Goal: Task Accomplishment & Management: Manage account settings

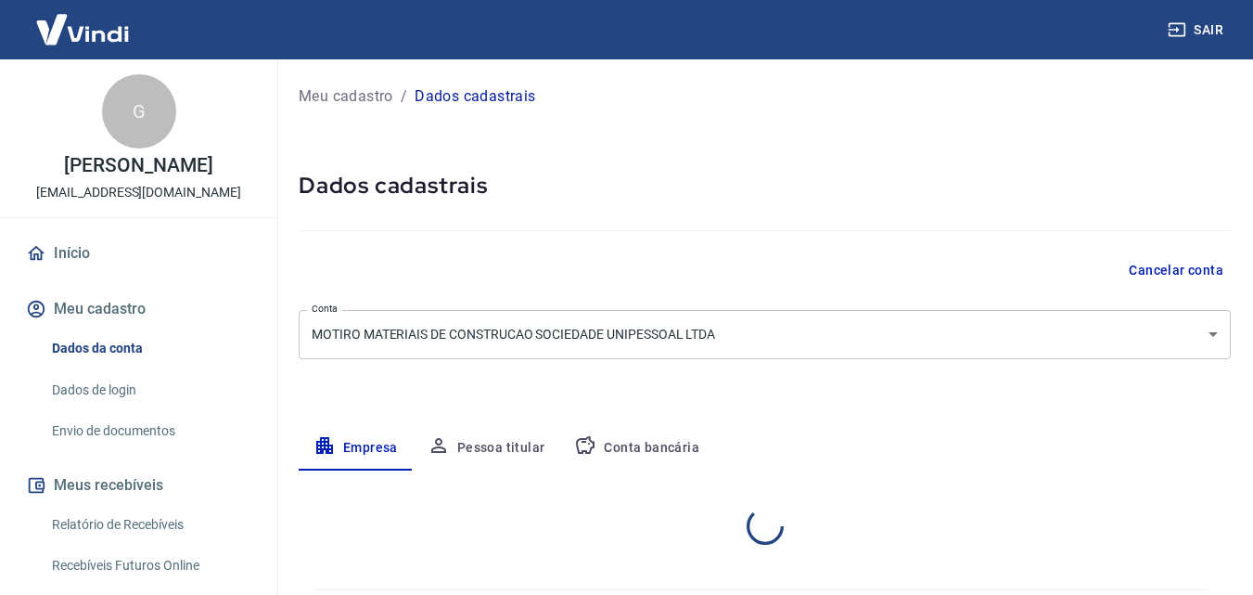
select select "PR"
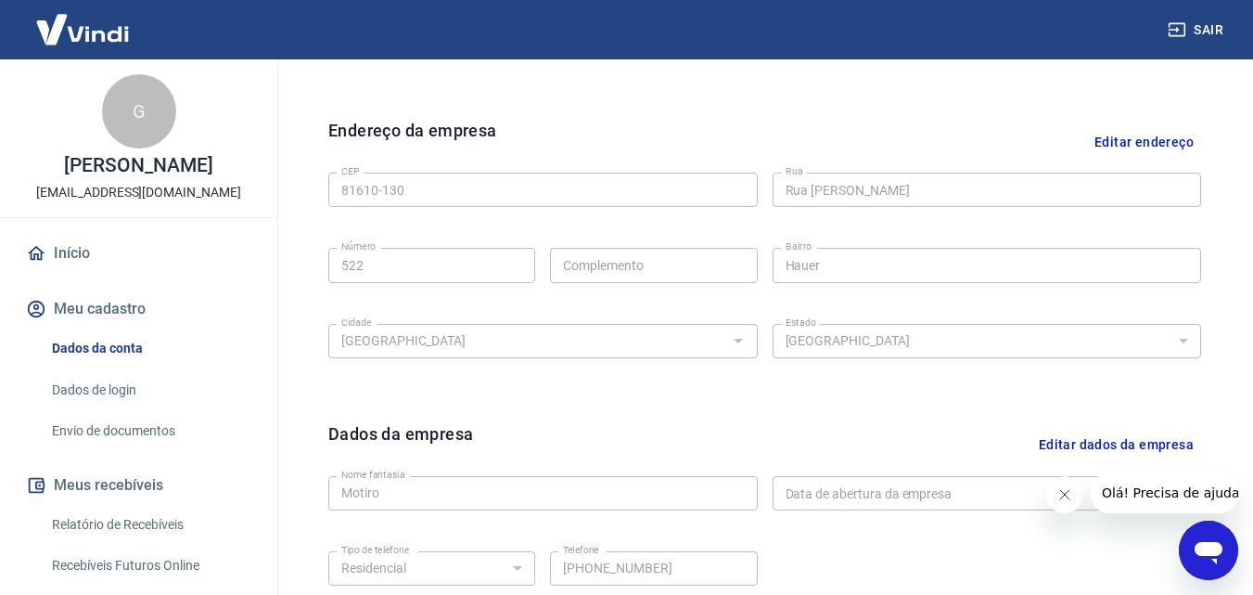
scroll to position [743, 0]
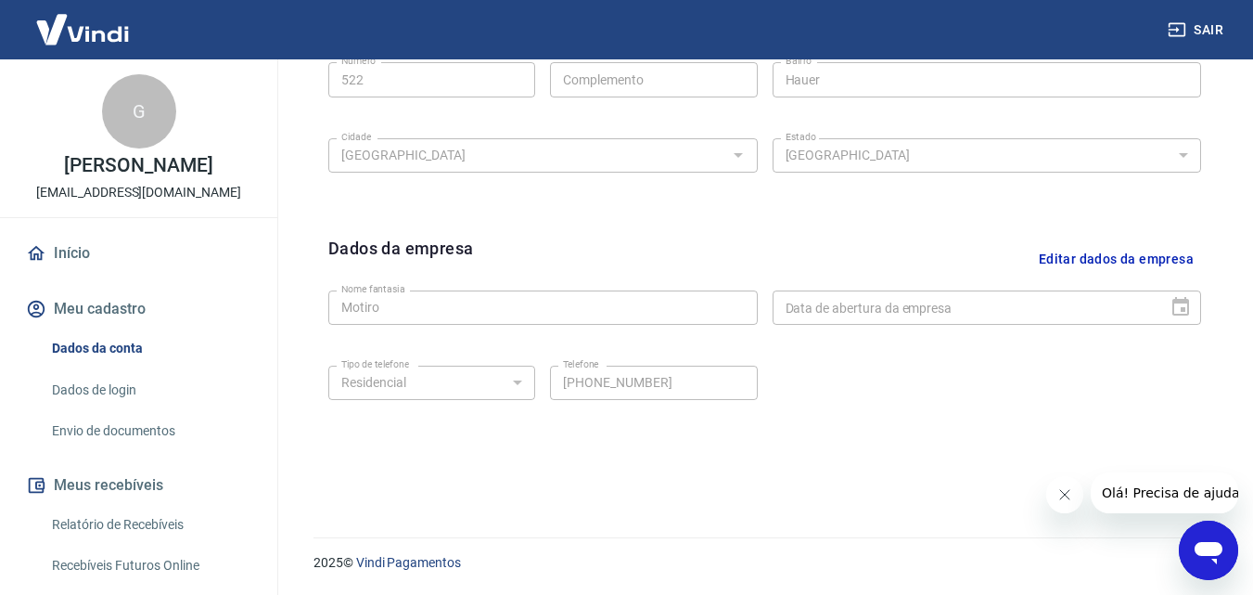
click at [1185, 305] on div "Data de abertura da empresa" at bounding box center [987, 307] width 429 height 34
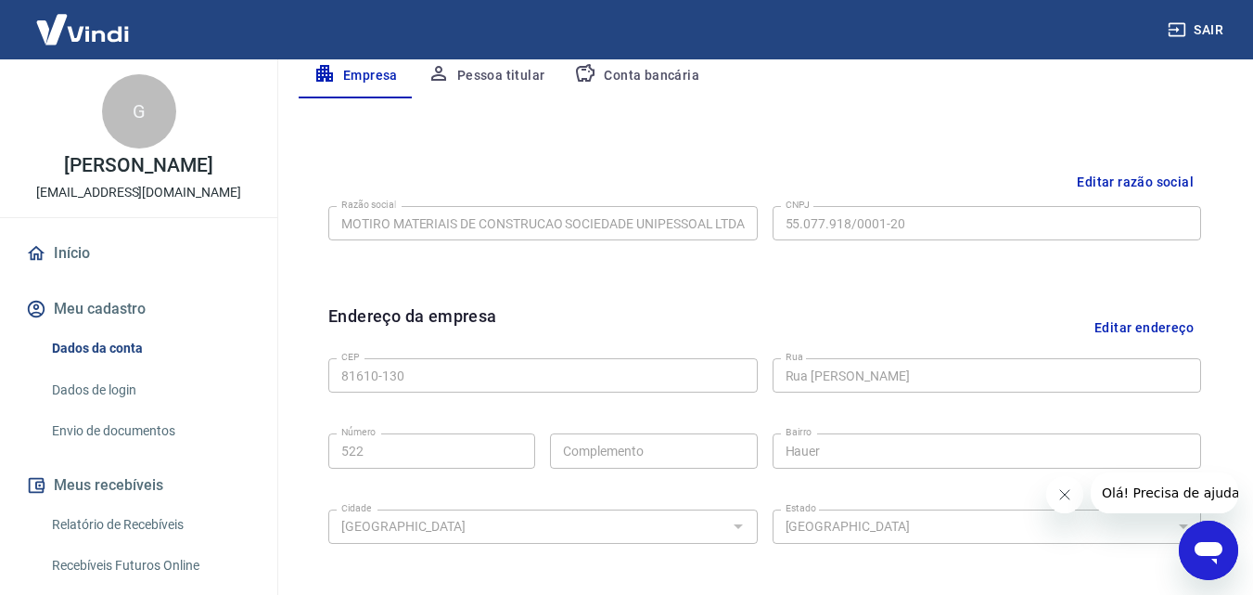
scroll to position [279, 0]
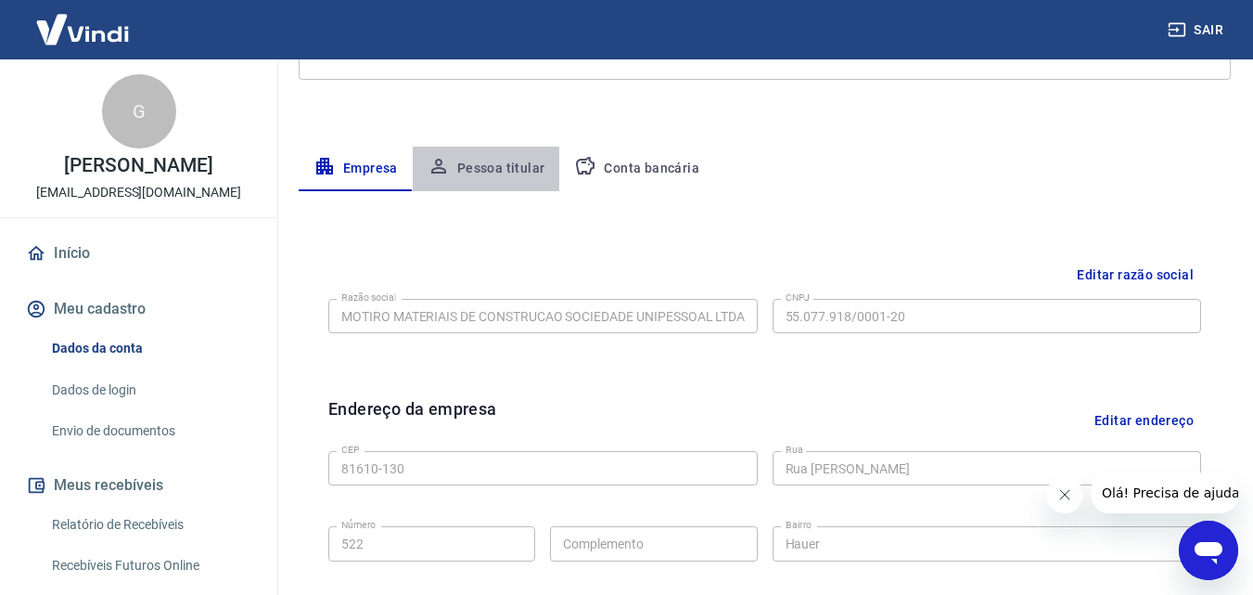
click at [505, 170] on button "Pessoa titular" at bounding box center [486, 169] width 147 height 45
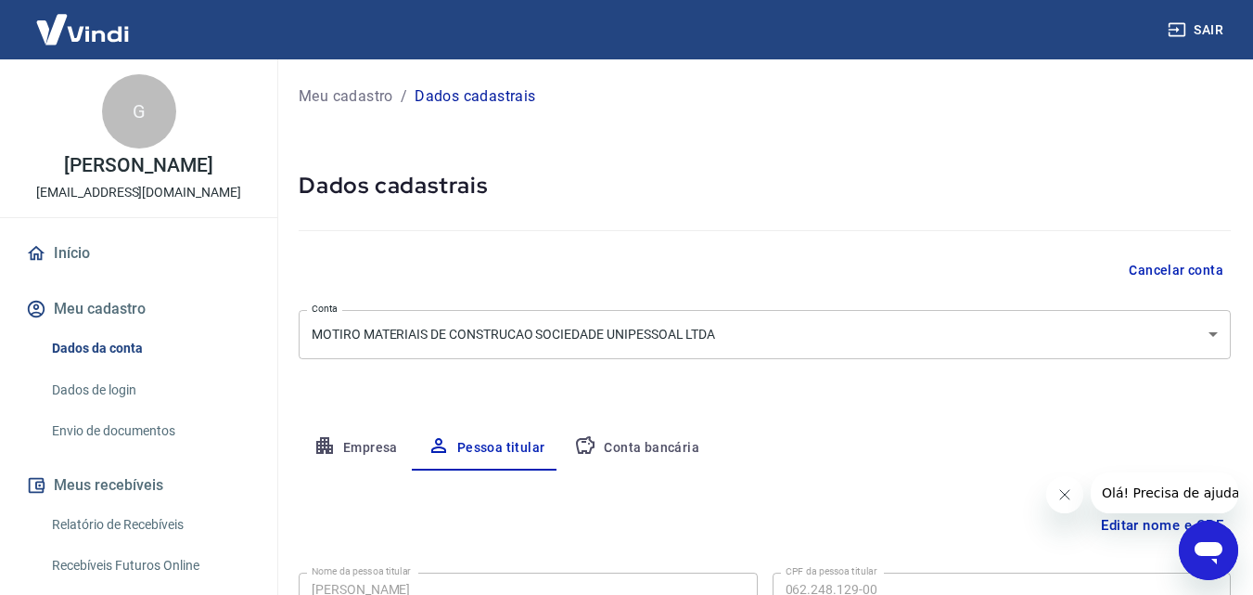
scroll to position [147, 0]
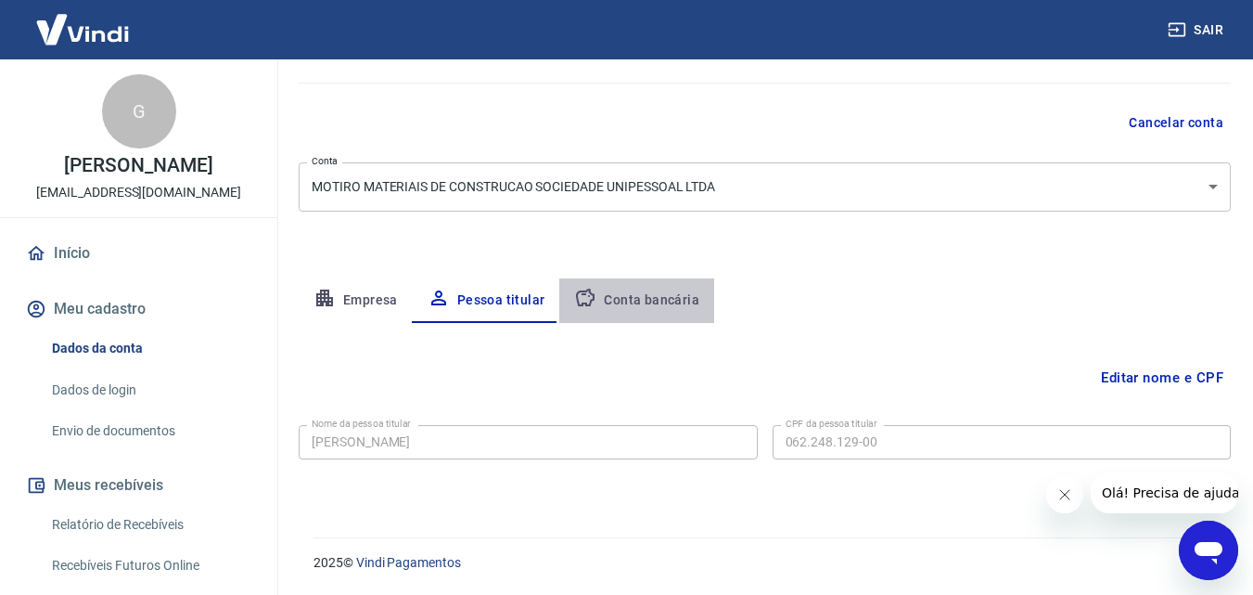
click at [648, 301] on button "Conta bancária" at bounding box center [636, 300] width 155 height 45
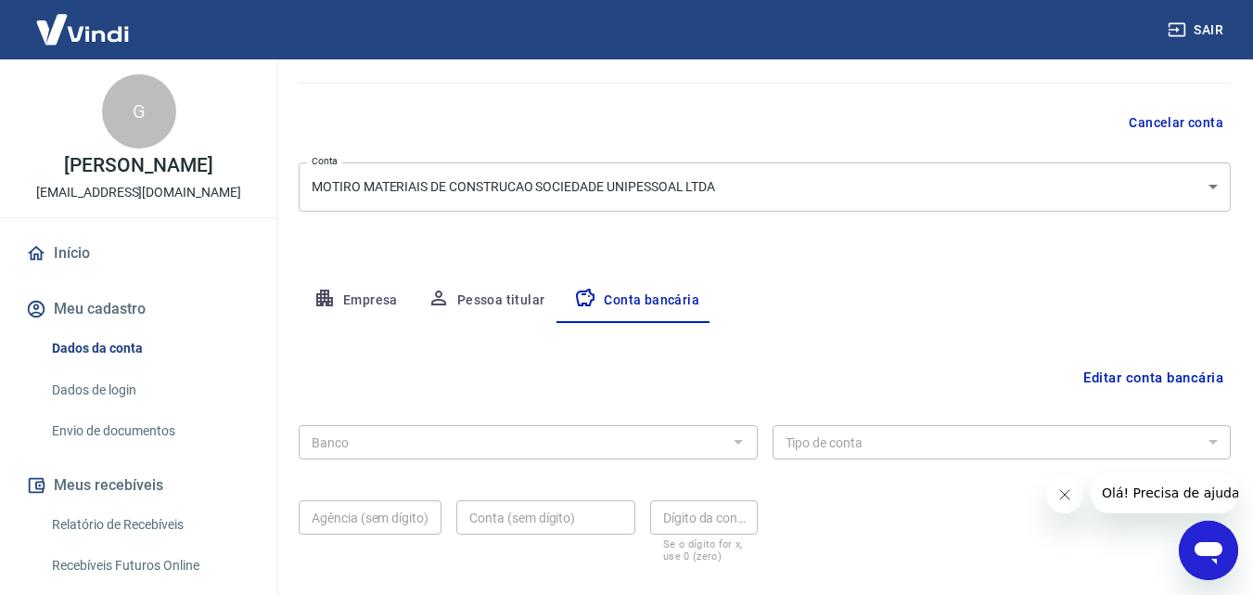
scroll to position [250, 0]
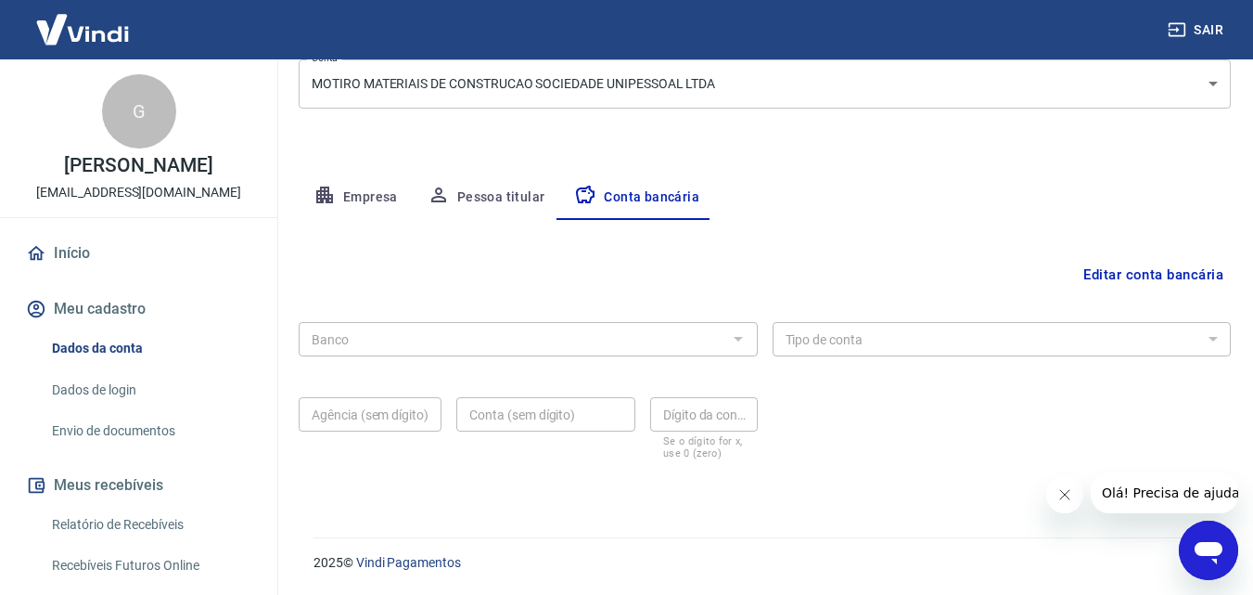
click at [483, 185] on button "Pessoa titular" at bounding box center [486, 197] width 147 height 45
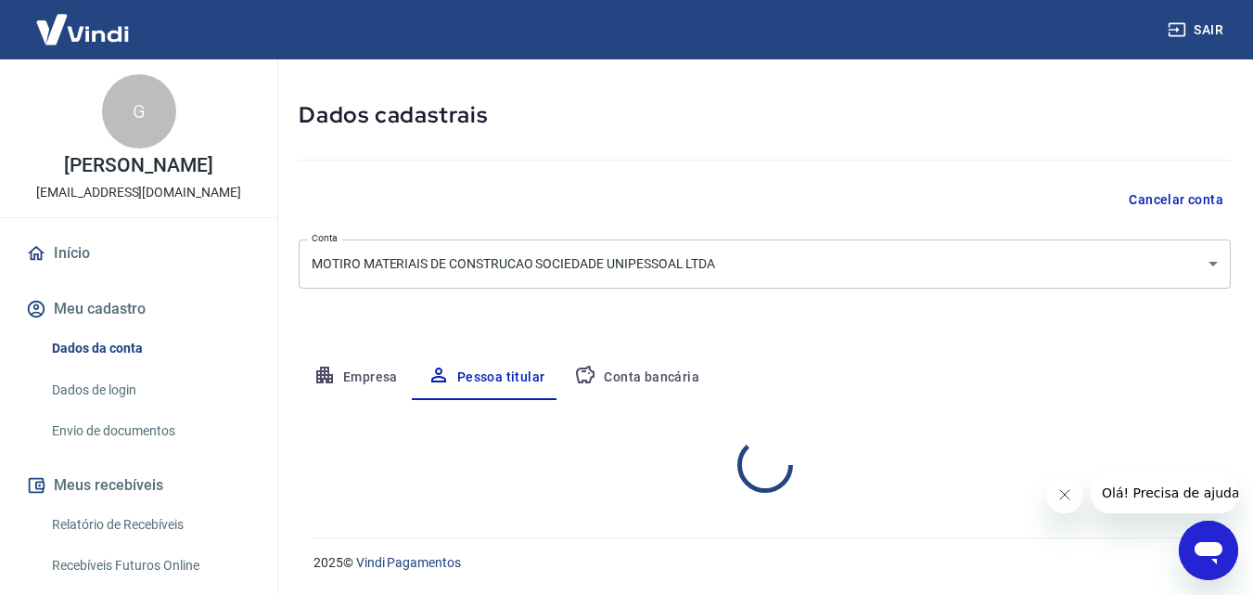
scroll to position [147, 0]
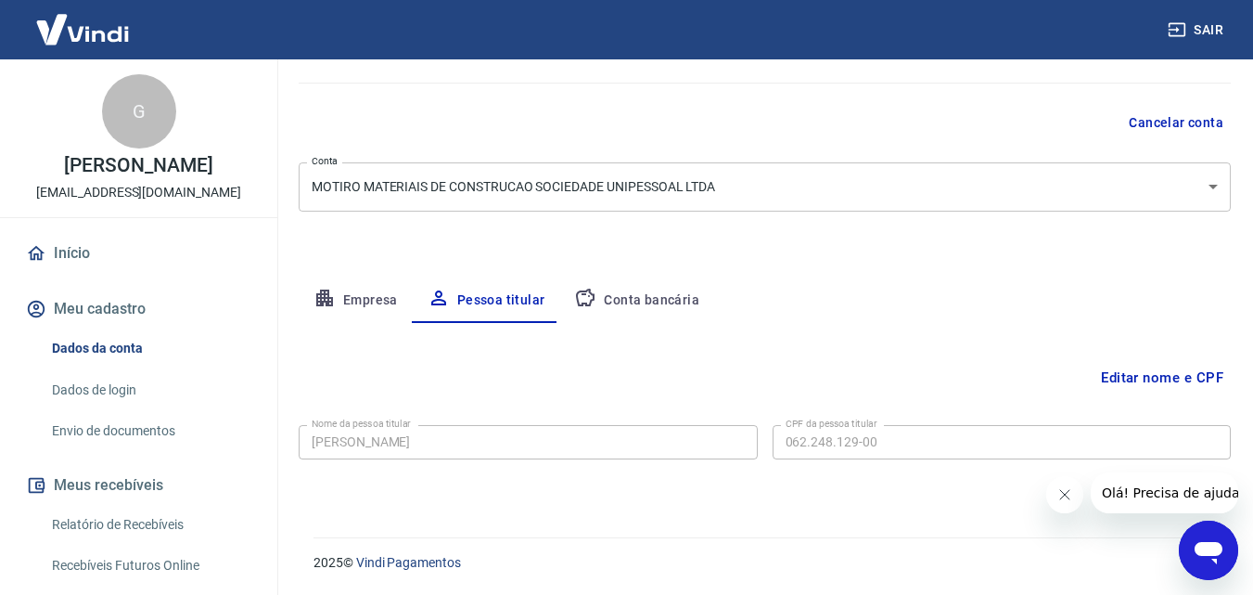
click at [354, 301] on button "Empresa" at bounding box center [356, 300] width 114 height 45
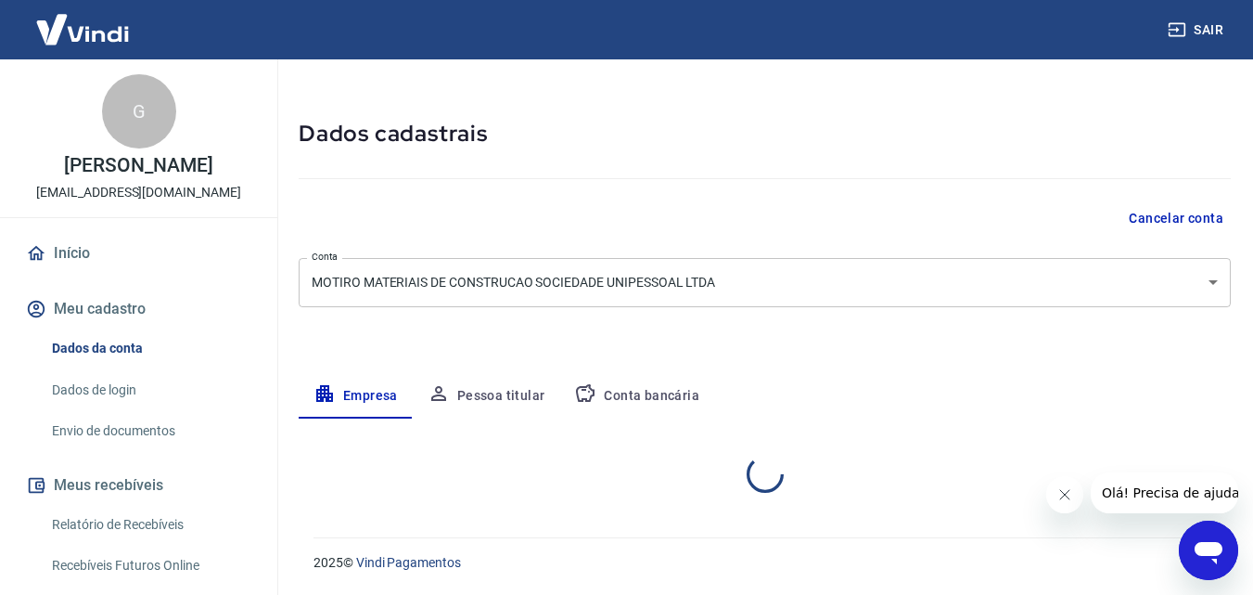
select select "PR"
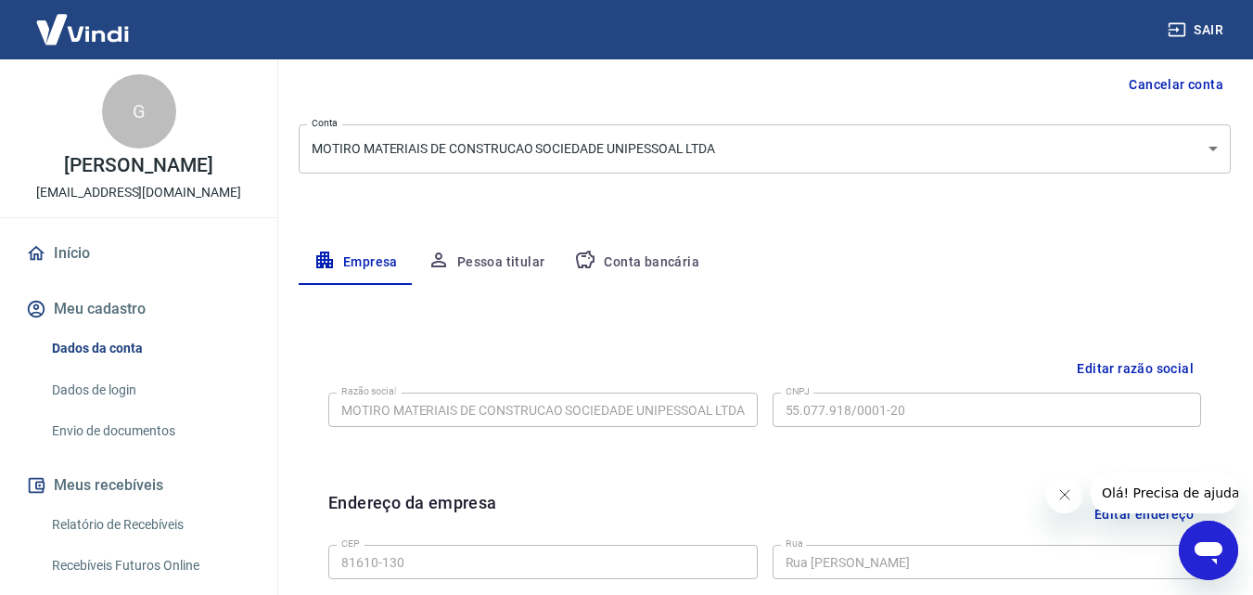
scroll to position [93, 0]
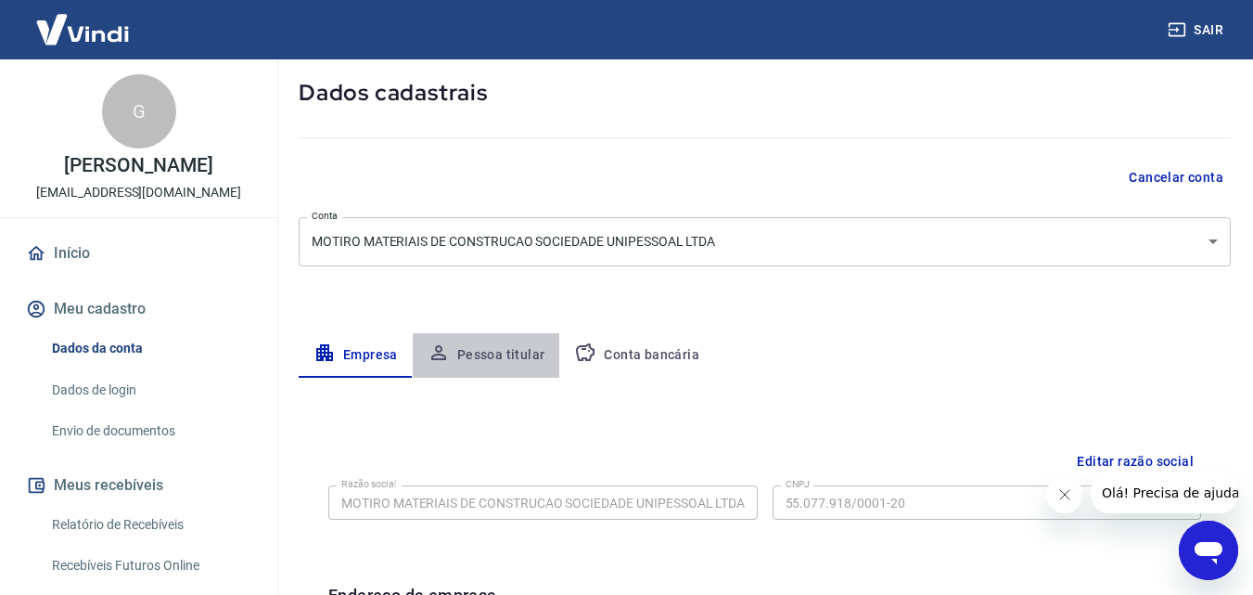
click at [493, 352] on button "Pessoa titular" at bounding box center [486, 355] width 147 height 45
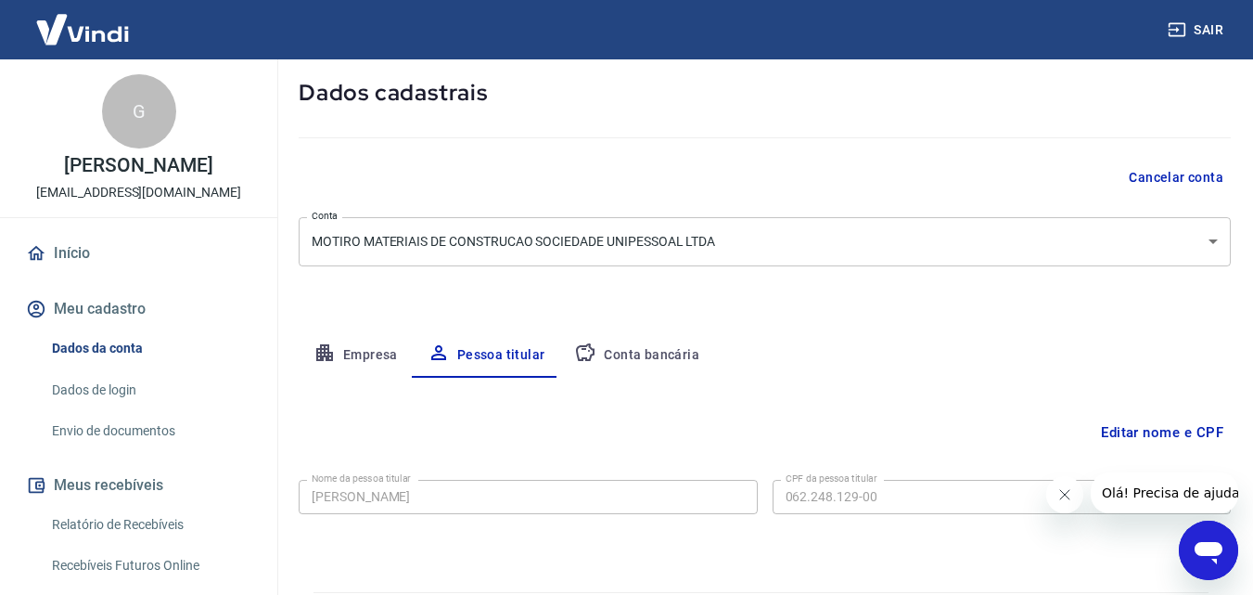
scroll to position [147, 0]
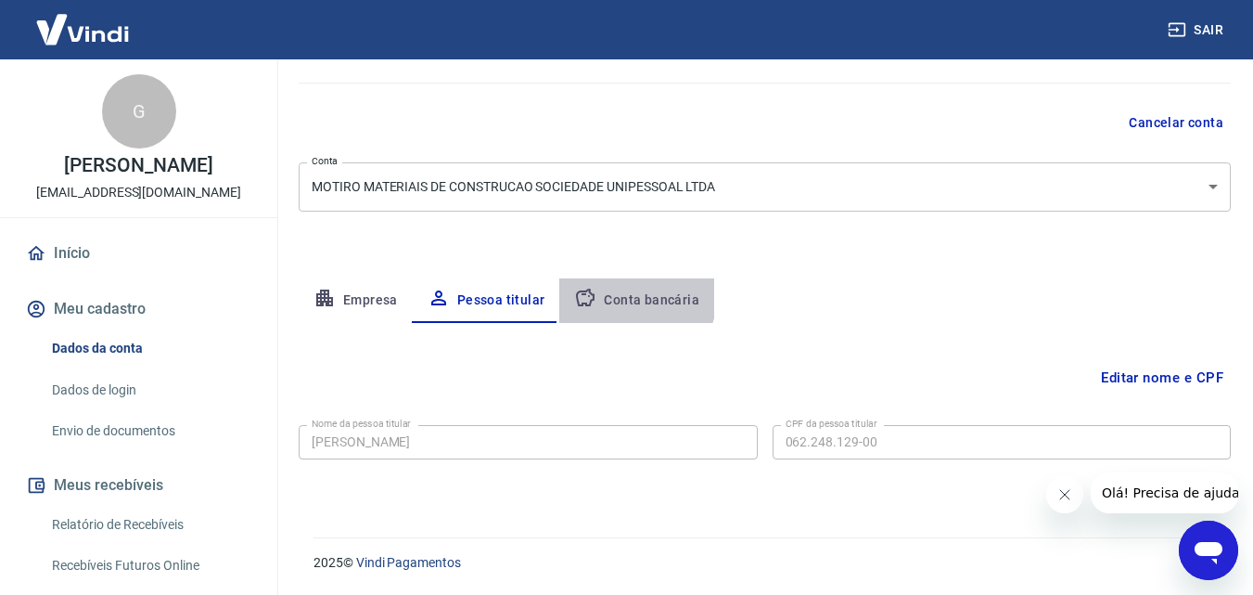
click at [601, 286] on button "Conta bancária" at bounding box center [636, 300] width 155 height 45
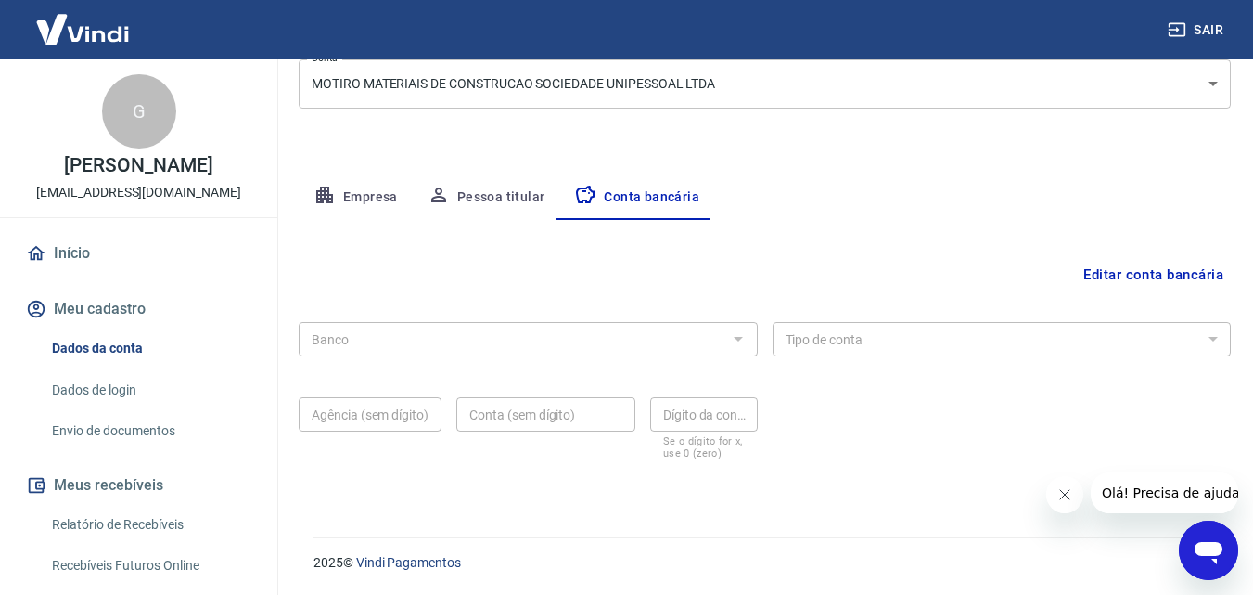
scroll to position [0, 0]
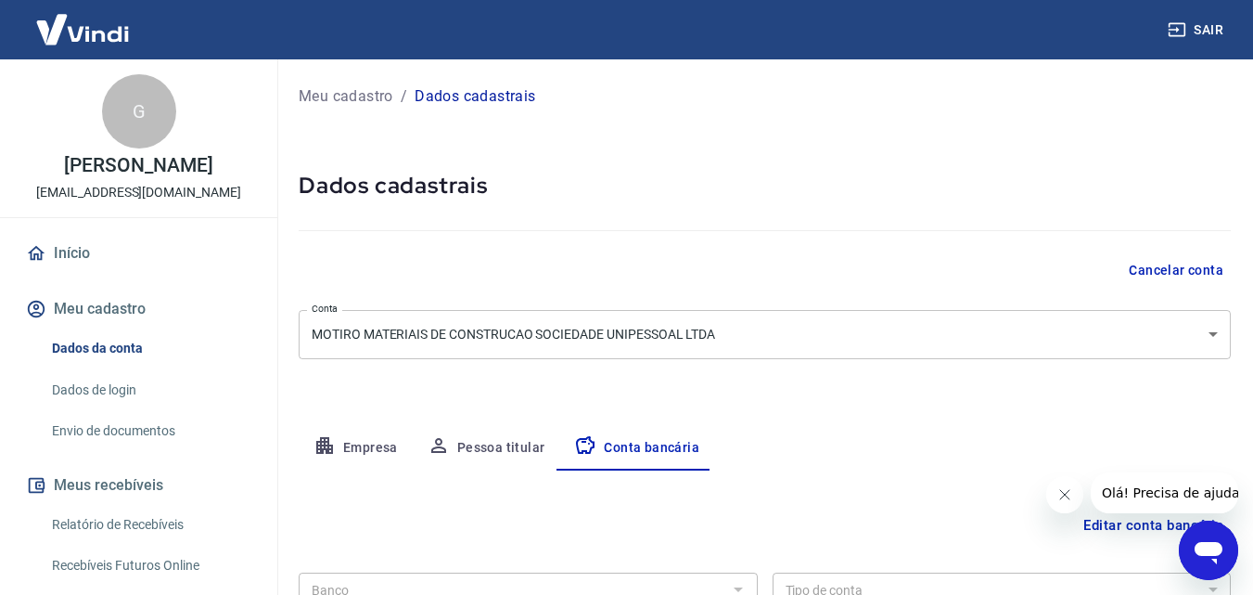
click at [357, 444] on button "Empresa" at bounding box center [356, 448] width 114 height 45
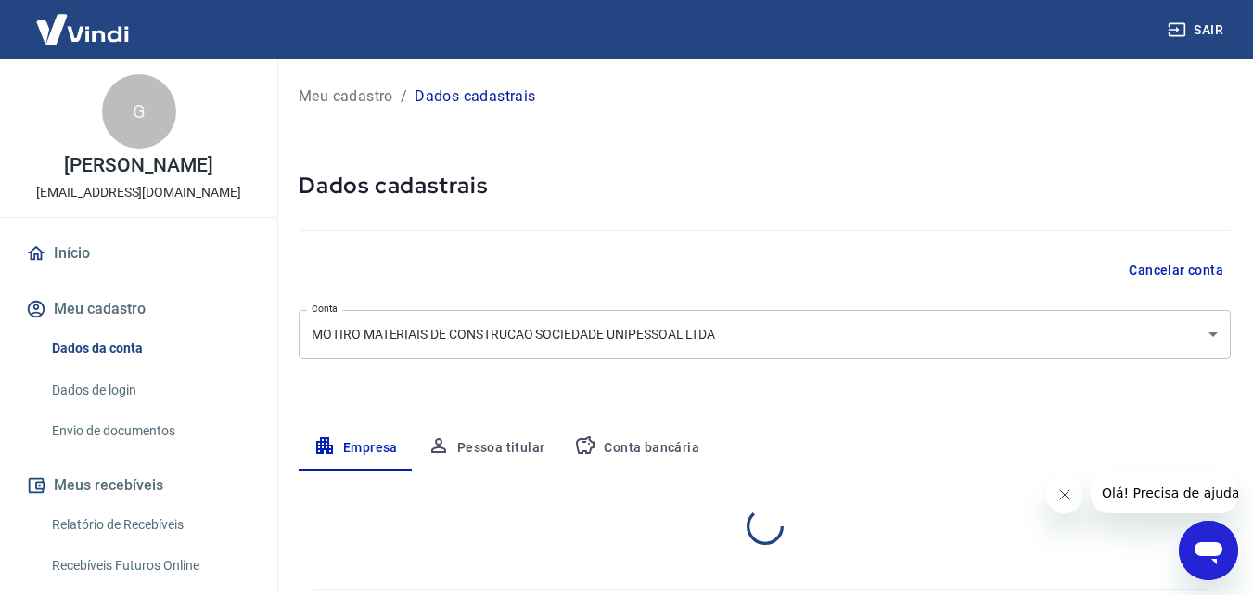
select select "PR"
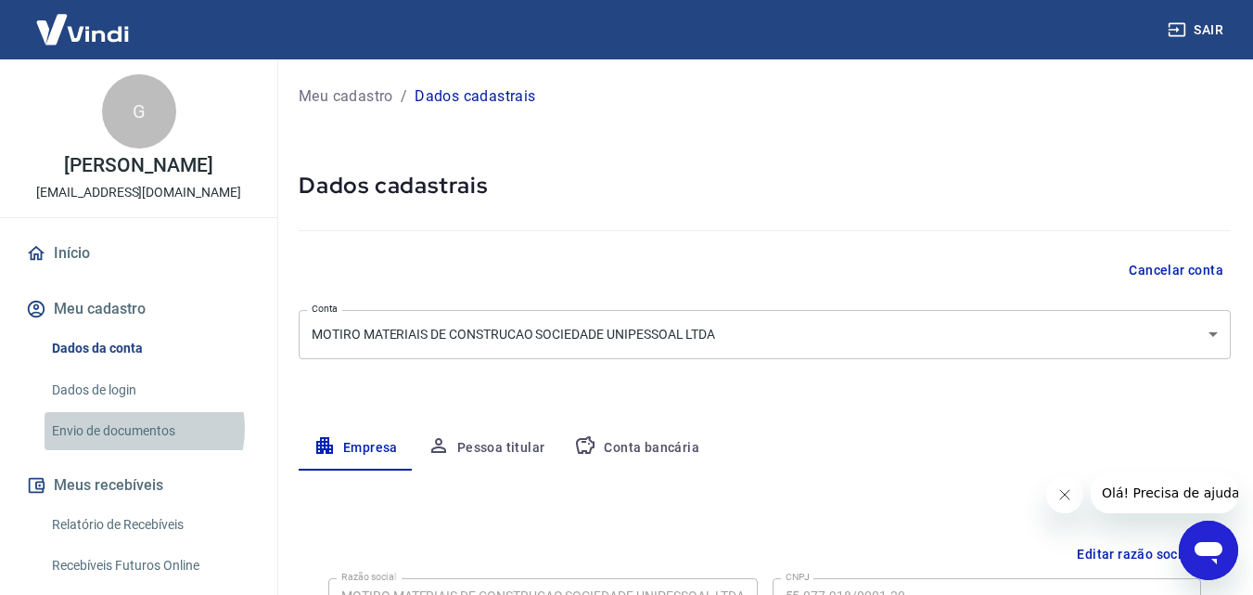
click at [138, 429] on link "Envio de documentos" at bounding box center [150, 431] width 211 height 38
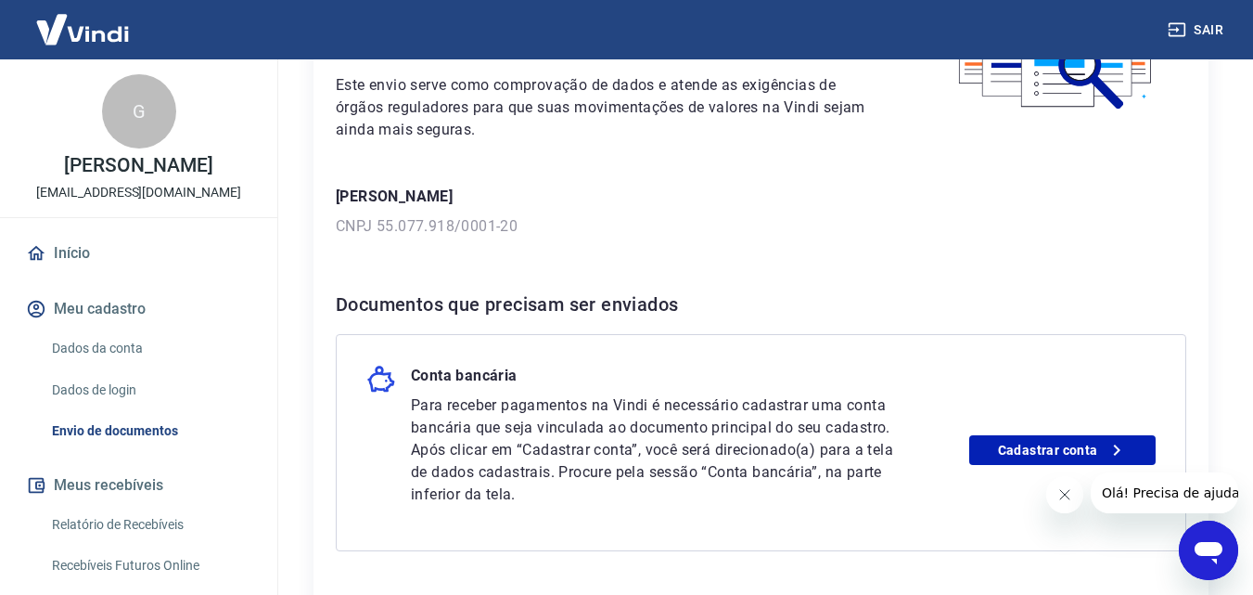
scroll to position [333, 0]
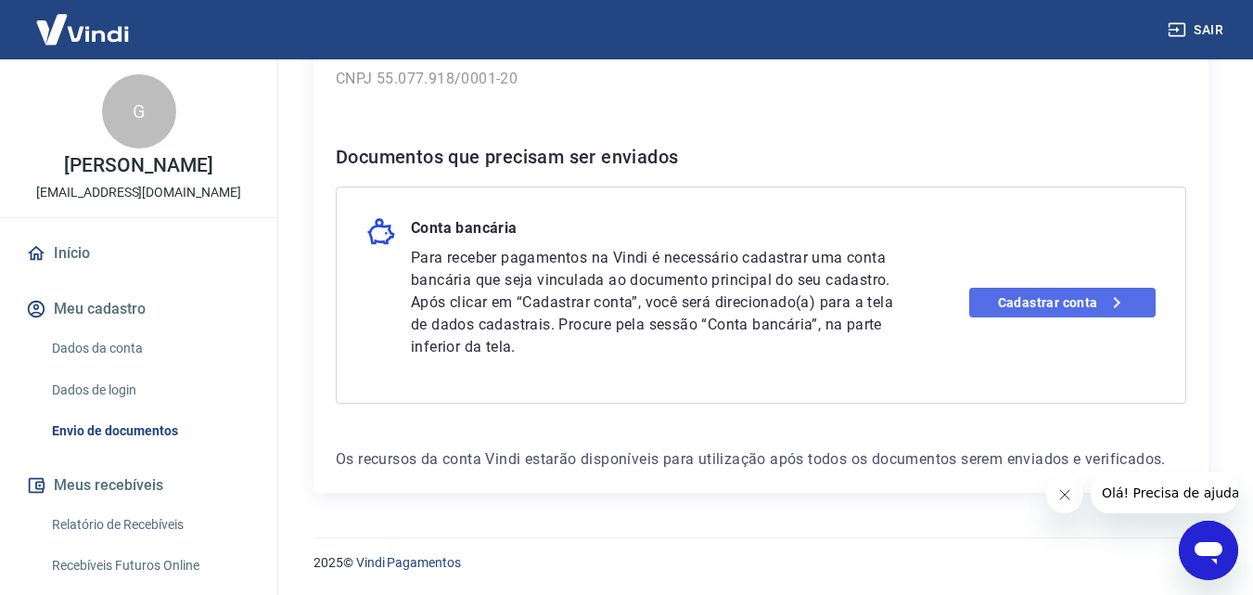
click at [1078, 313] on link "Cadastrar conta" at bounding box center [1062, 303] width 186 height 30
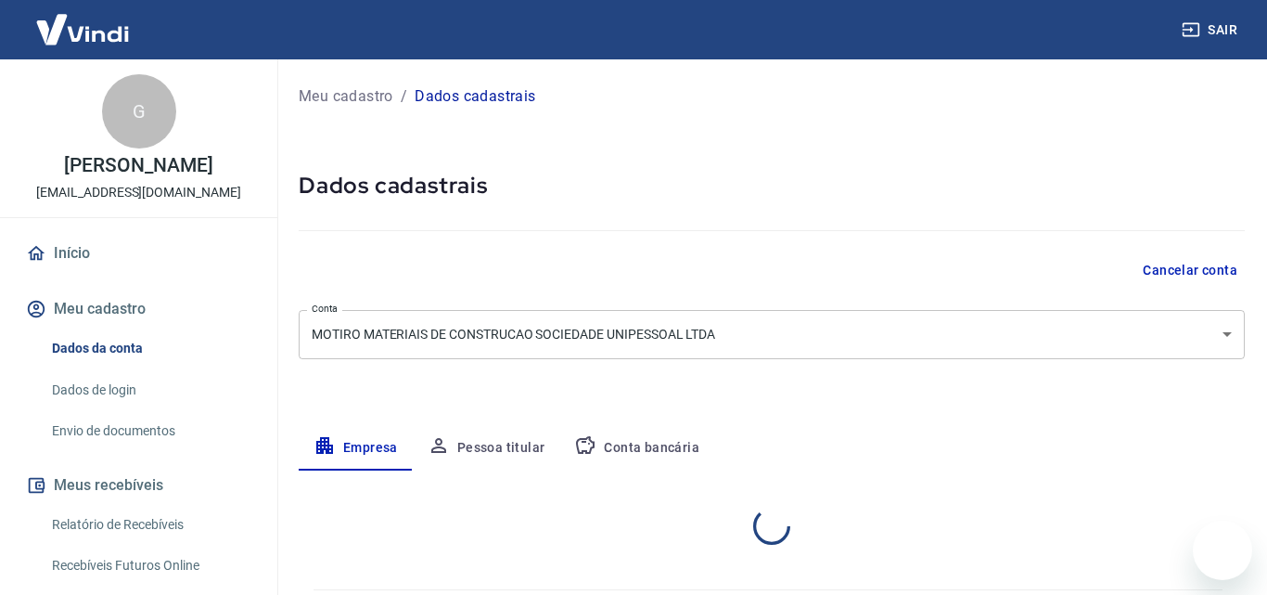
select select "PR"
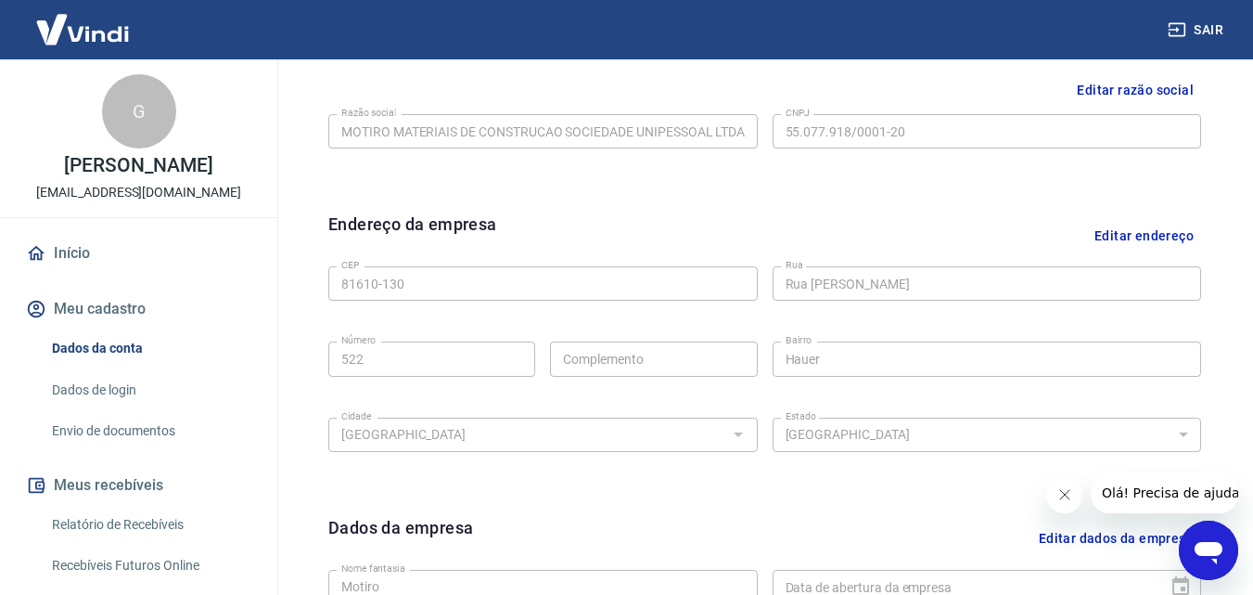
scroll to position [186, 0]
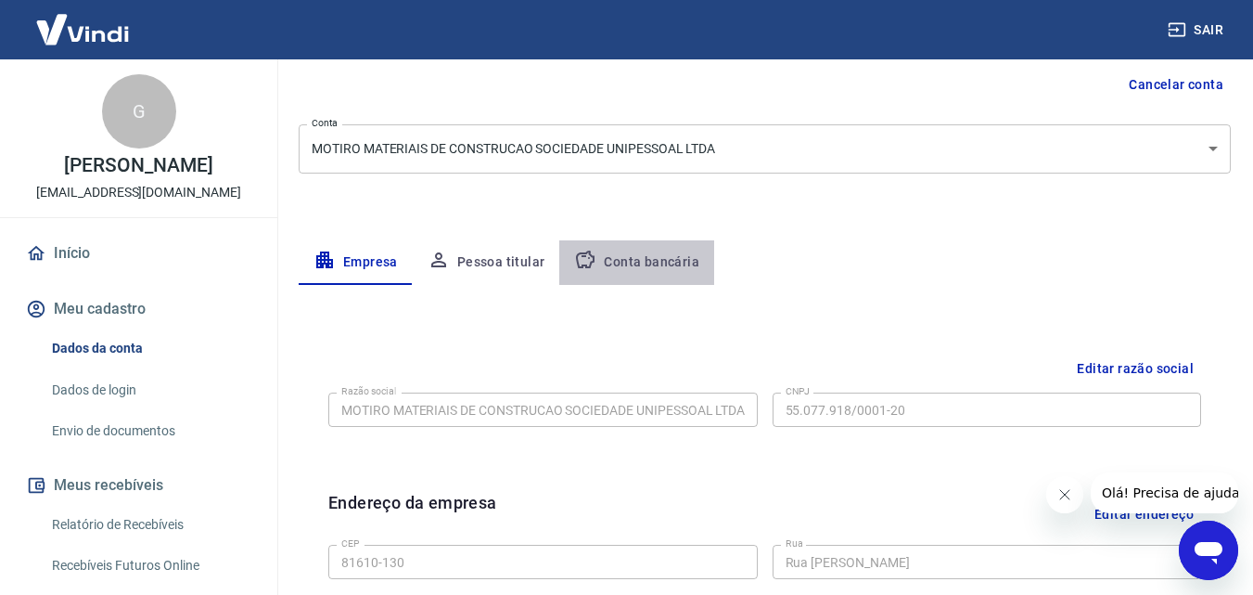
click at [659, 251] on button "Conta bancária" at bounding box center [636, 262] width 155 height 45
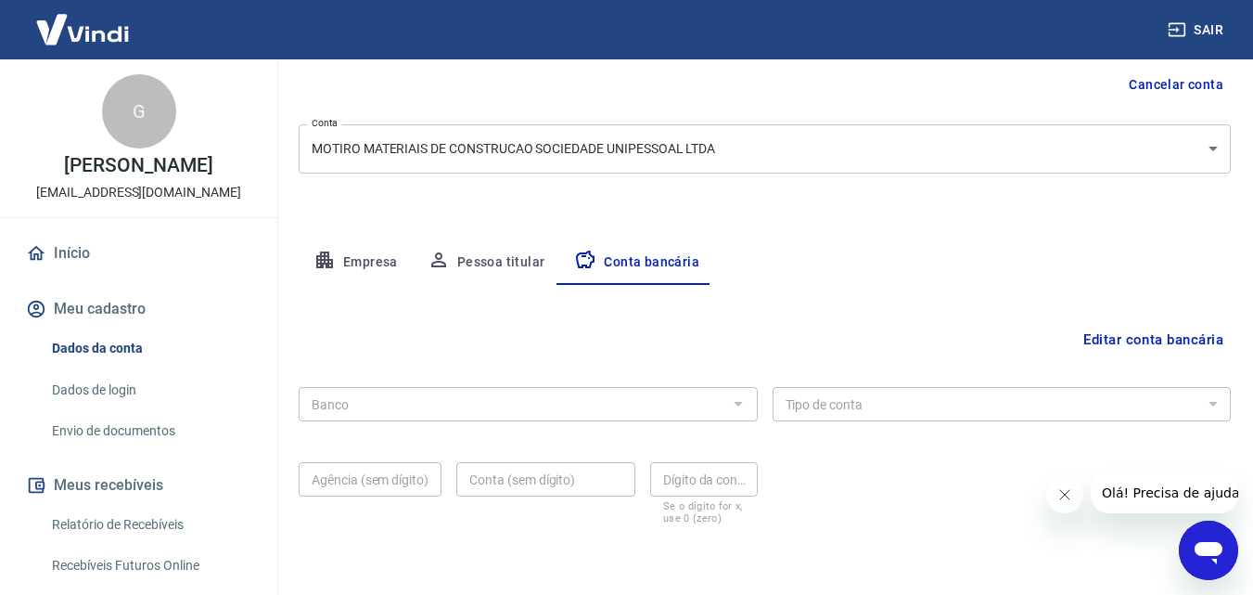
scroll to position [250, 0]
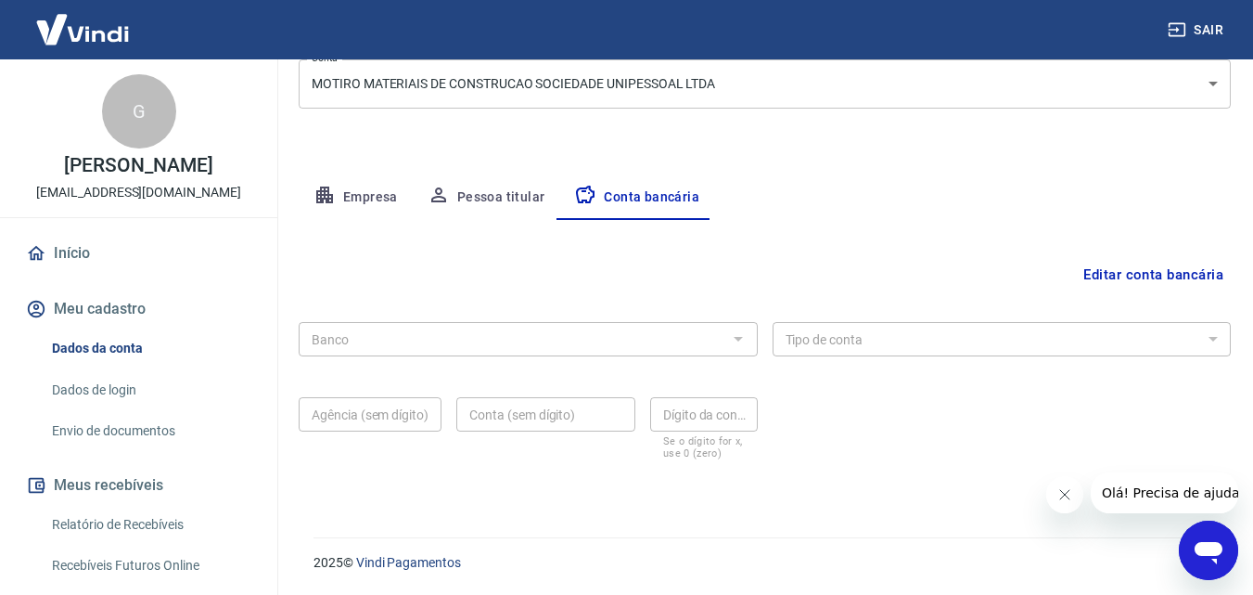
click at [1144, 270] on button "Editar conta bancária" at bounding box center [1153, 274] width 155 height 35
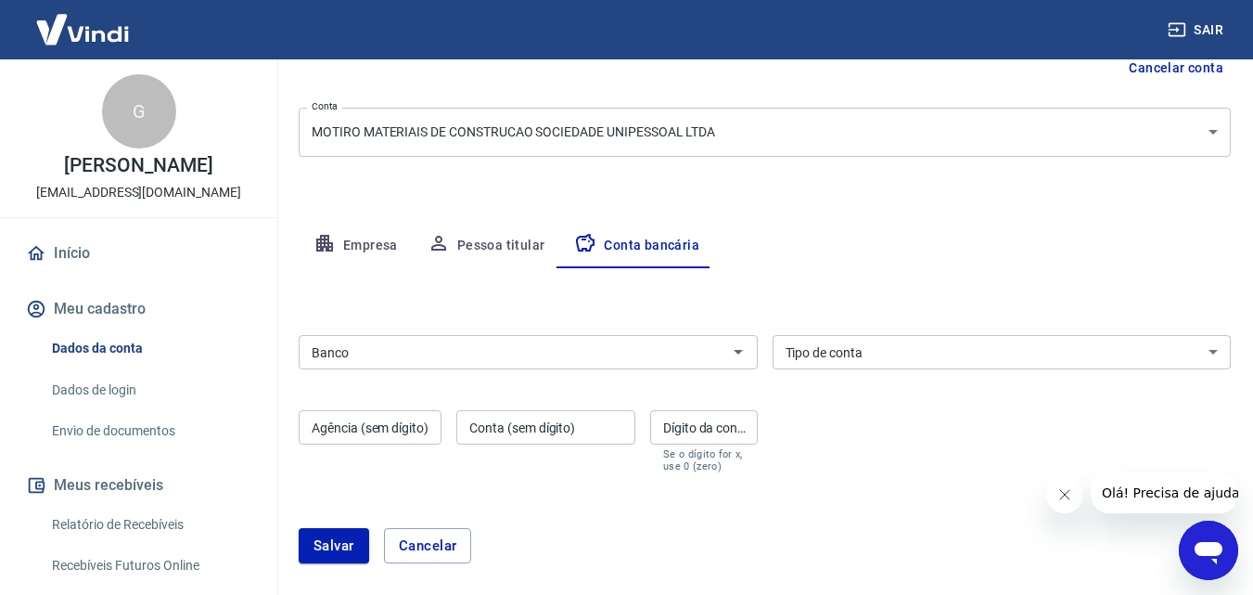
scroll to position [295, 0]
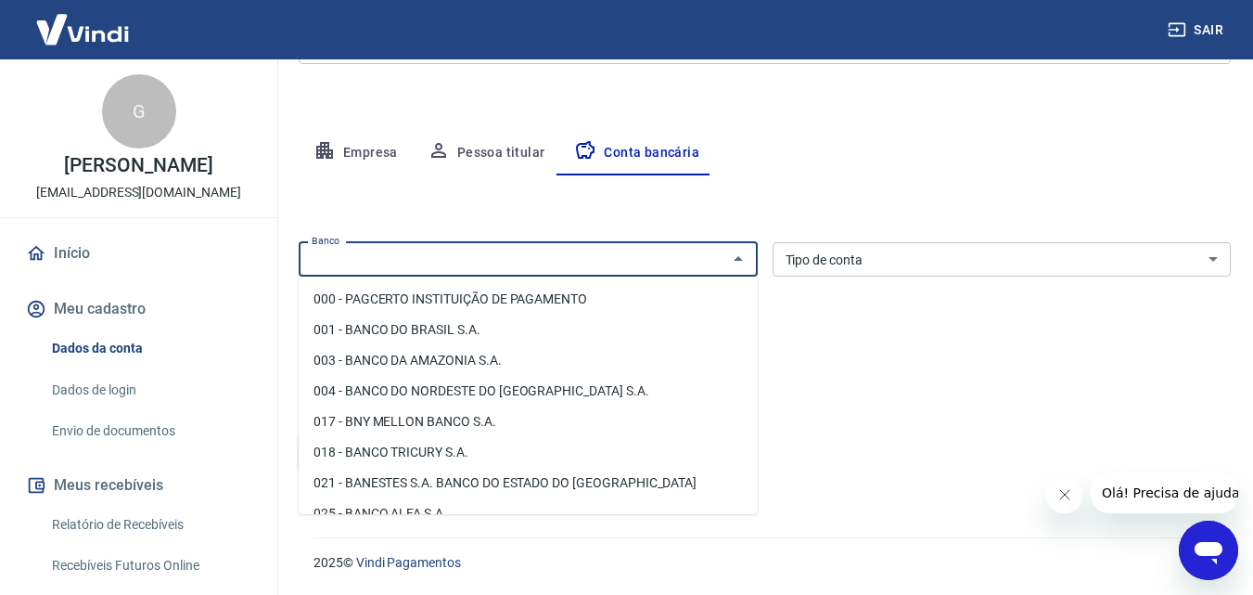
click at [540, 256] on input "Banco" at bounding box center [512, 259] width 417 height 23
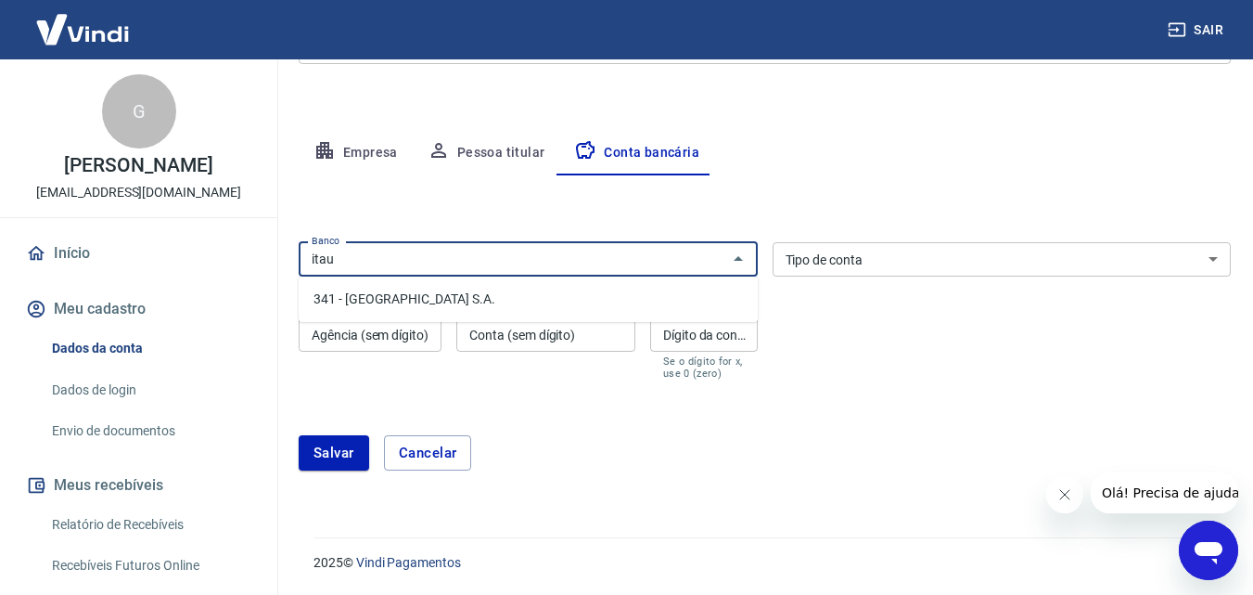
click at [466, 288] on li "341 - [GEOGRAPHIC_DATA] S.A." at bounding box center [528, 299] width 459 height 31
type input "341 - [GEOGRAPHIC_DATA] S.A."
click at [853, 249] on select "Conta Corrente Conta Poupança" at bounding box center [1002, 259] width 459 height 34
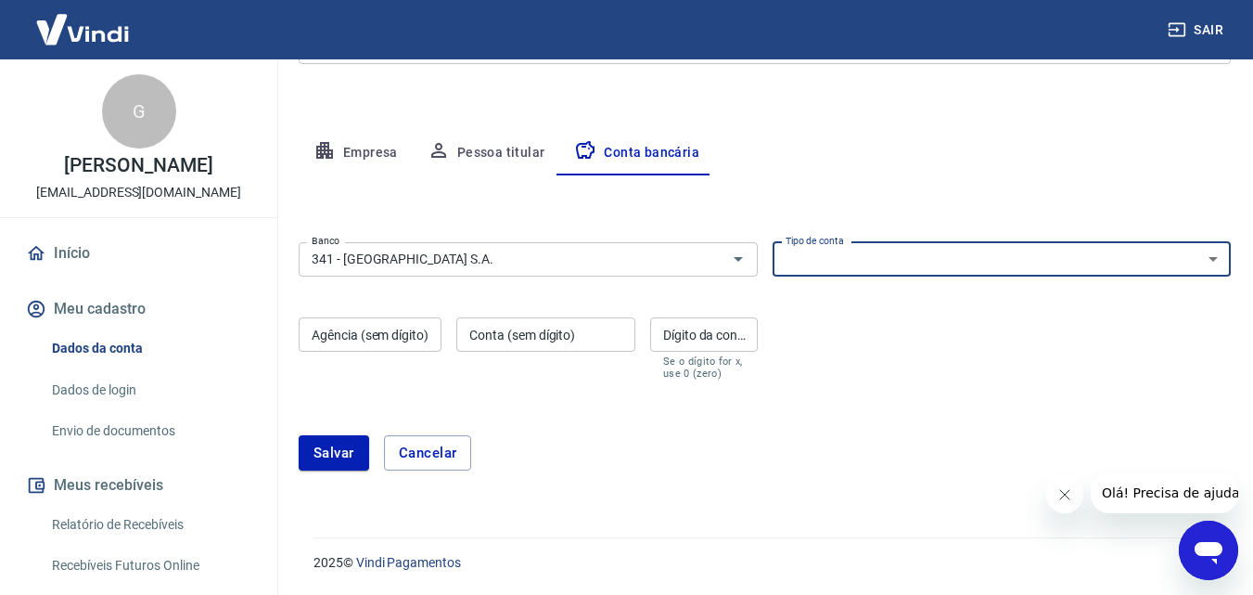
select select "1"
click at [773, 242] on select "Conta Corrente Conta Poupança" at bounding box center [1002, 259] width 459 height 34
click at [403, 343] on input "Agência (sem dígito)" at bounding box center [370, 334] width 143 height 34
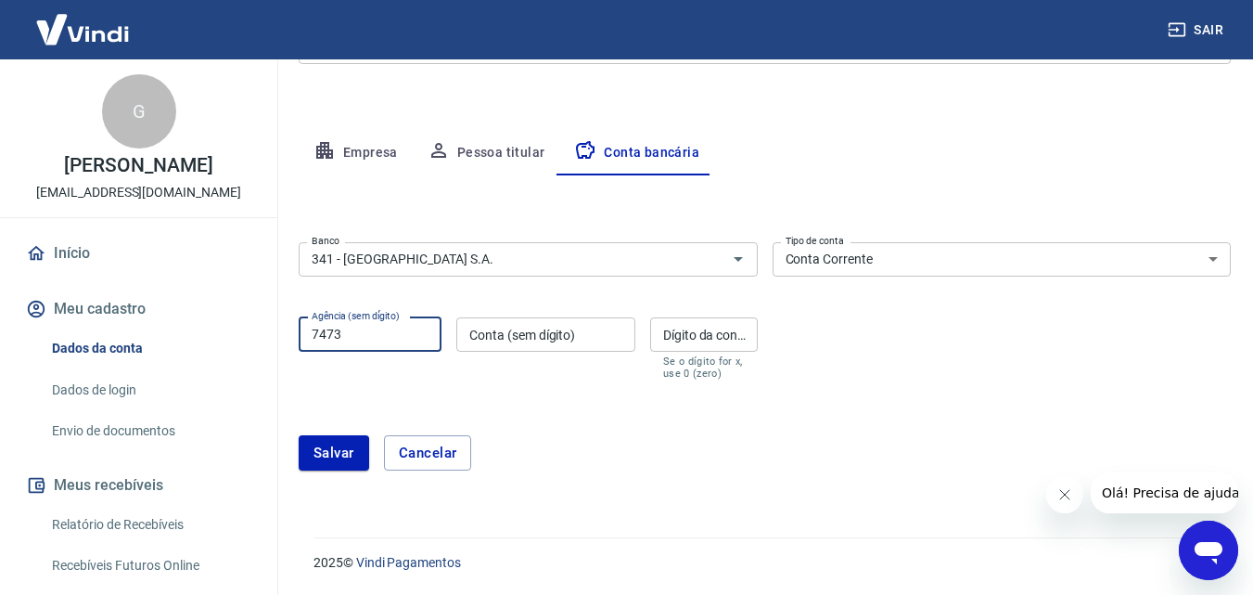
type input "7473"
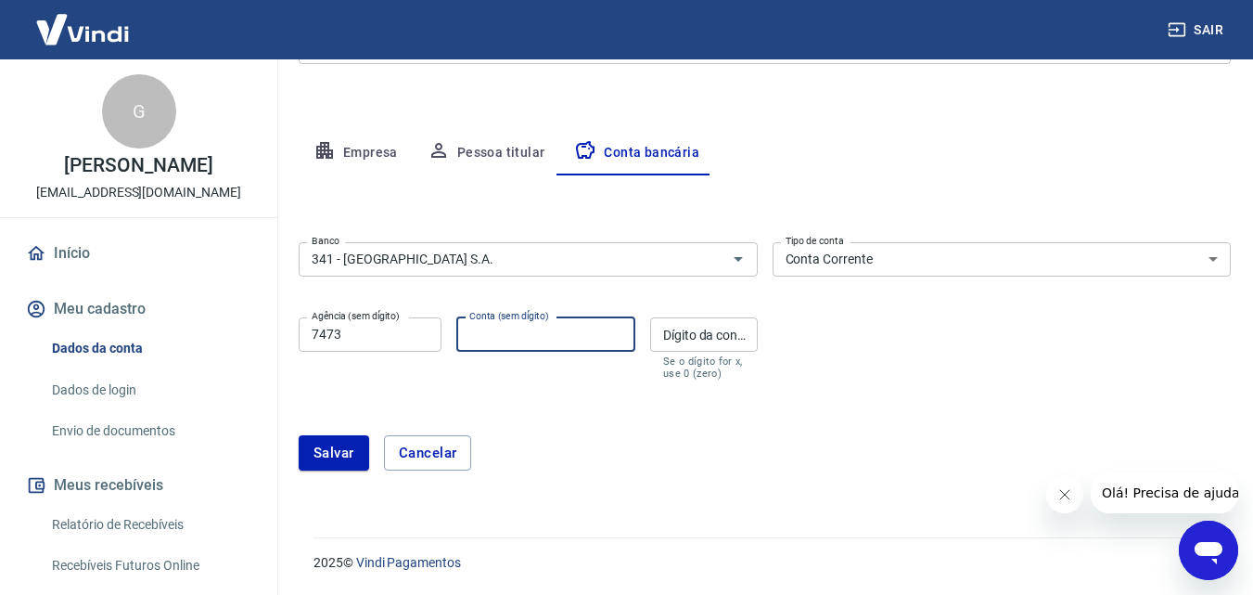
click at [491, 329] on div "Conta (sem dígito) Conta (sem dígito)" at bounding box center [545, 348] width 179 height 62
type input "9"
type input "98898"
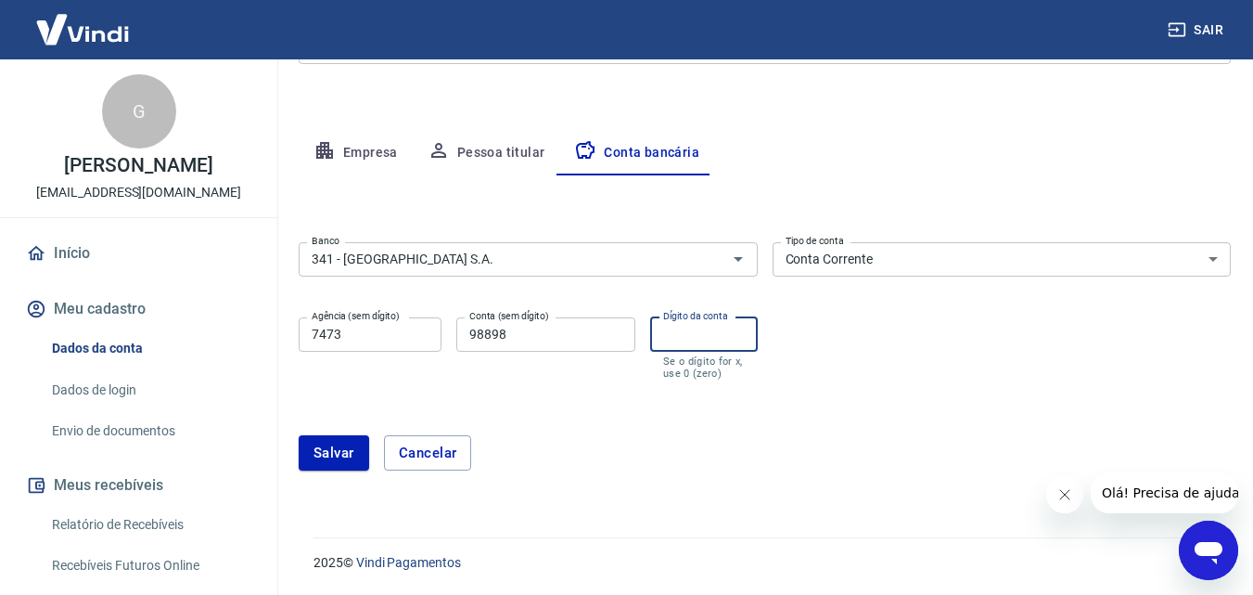
click at [703, 334] on div "Dígito da conta Dígito da conta Se o dígito for x, use 0 (zero)" at bounding box center [704, 348] width 108 height 62
type input "3"
click at [328, 460] on button "Salvar" at bounding box center [334, 452] width 70 height 35
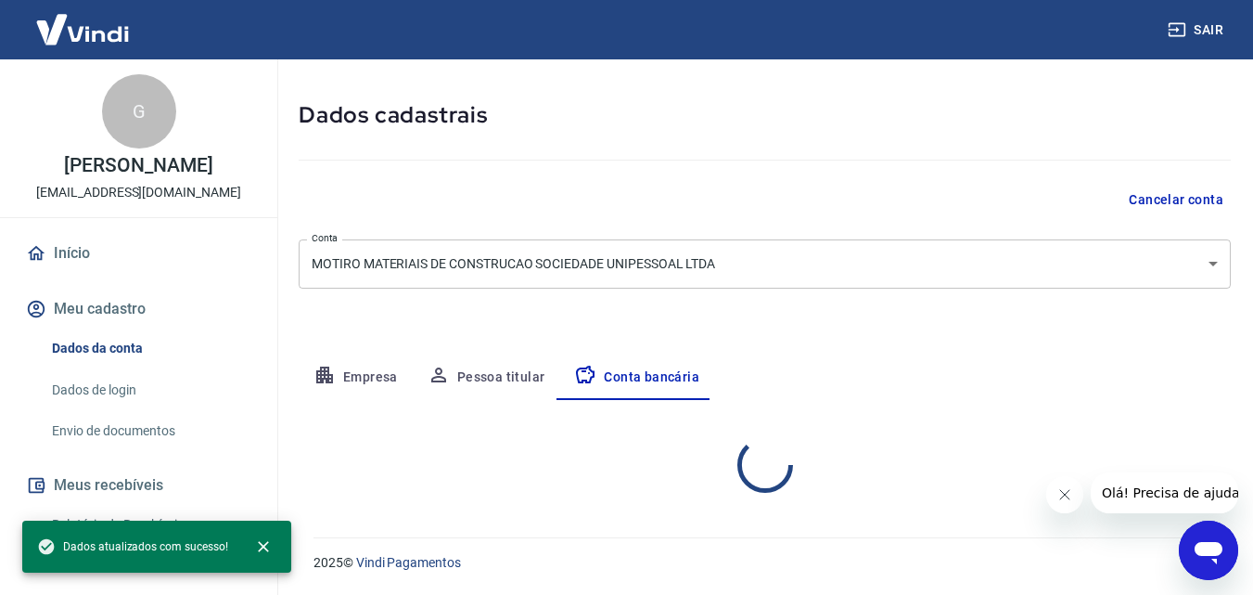
scroll to position [250, 0]
select select "1"
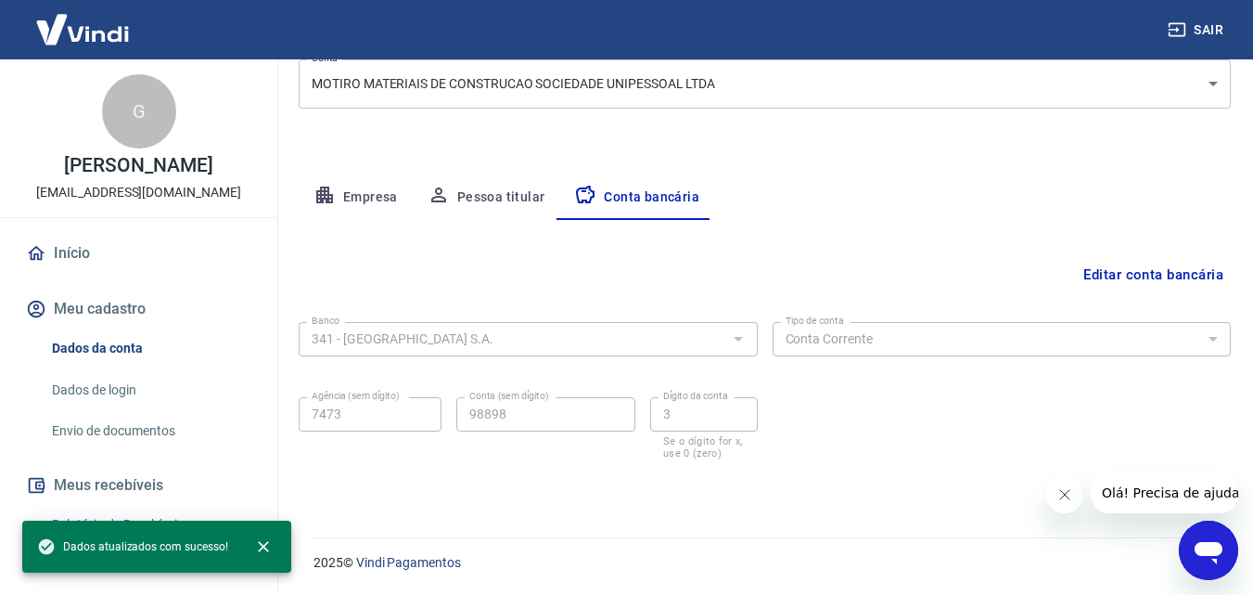
scroll to position [158, 0]
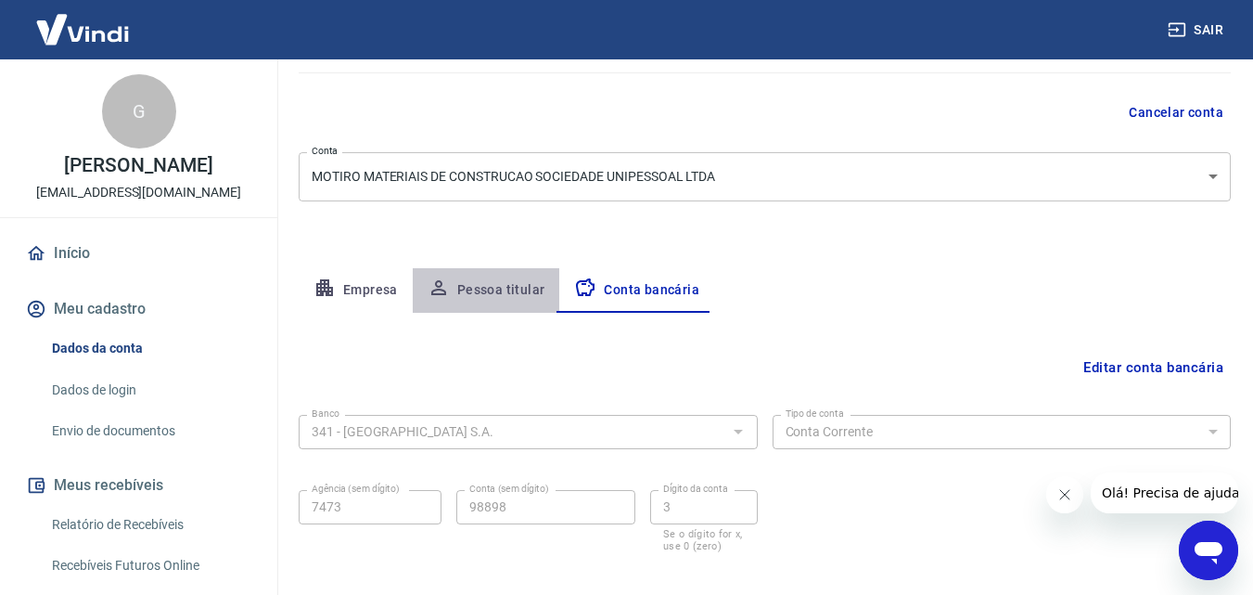
click at [507, 298] on button "Pessoa titular" at bounding box center [486, 290] width 147 height 45
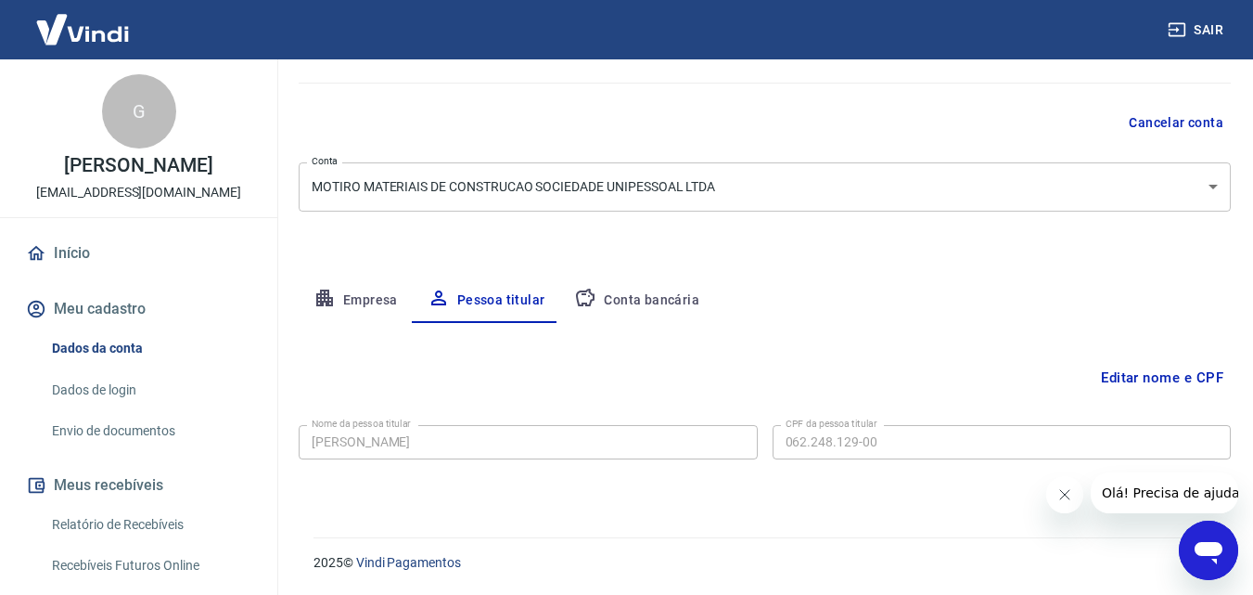
scroll to position [0, 0]
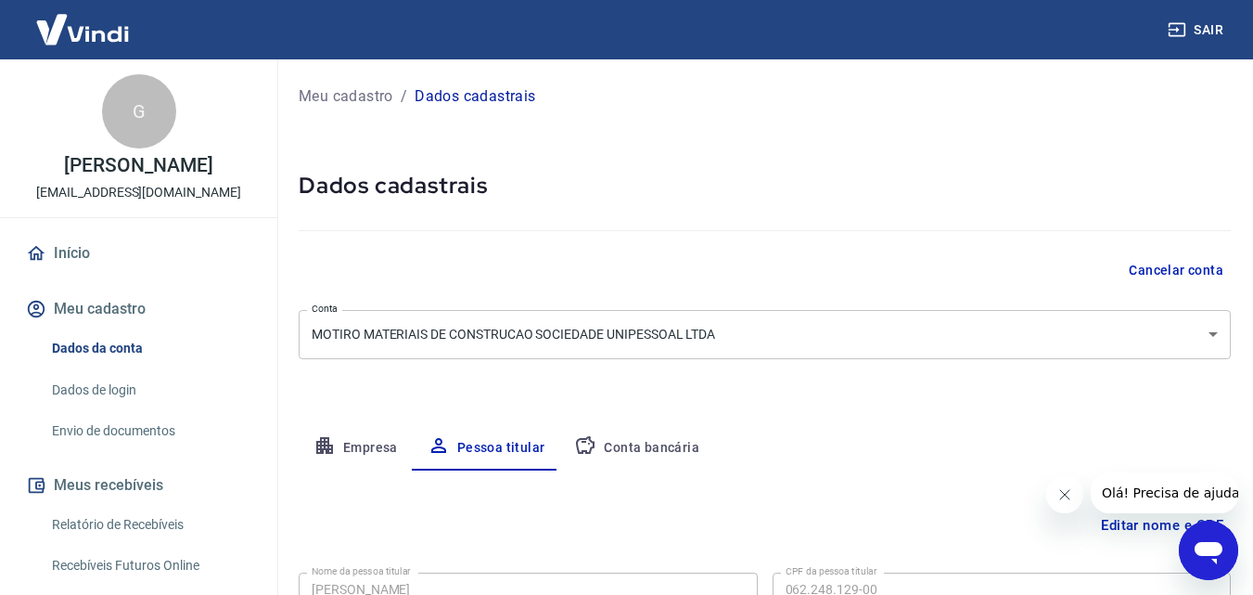
click at [108, 30] on img at bounding box center [82, 29] width 121 height 57
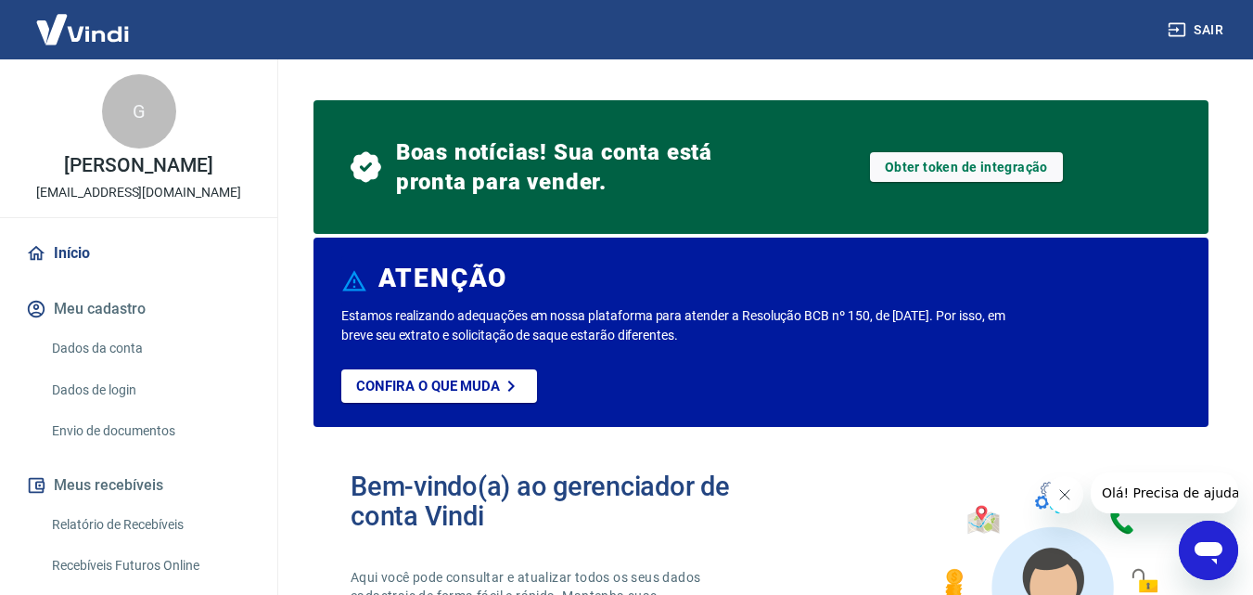
click at [86, 32] on img at bounding box center [82, 29] width 121 height 57
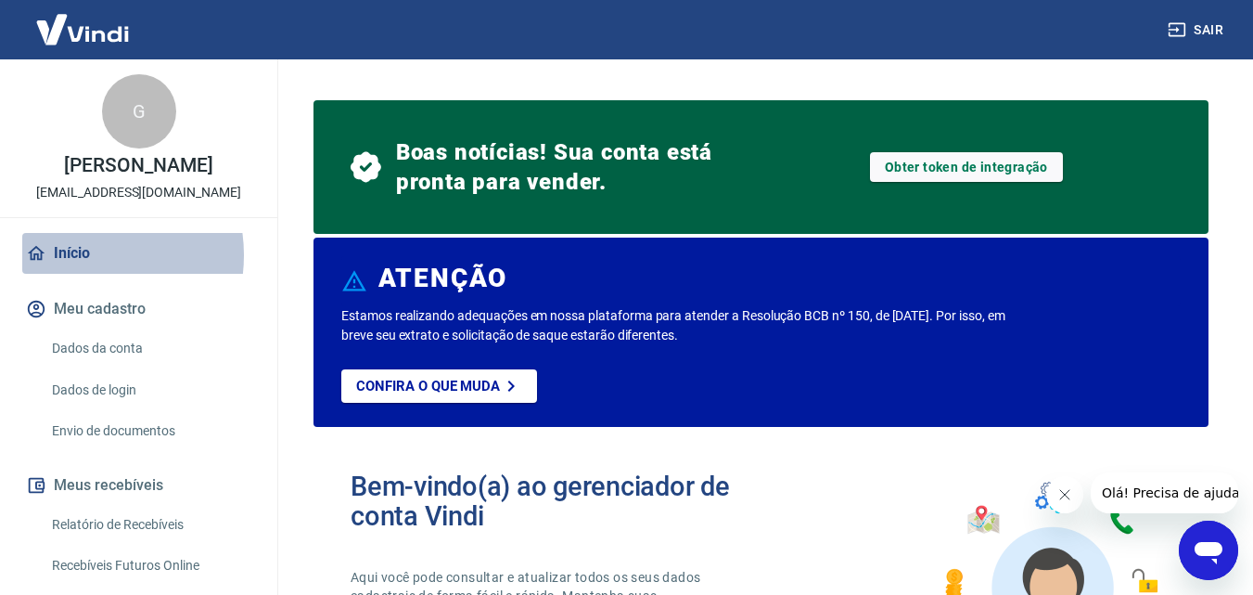
click at [77, 255] on link "Início" at bounding box center [138, 253] width 233 height 41
